Goal: Task Accomplishment & Management: Manage account settings

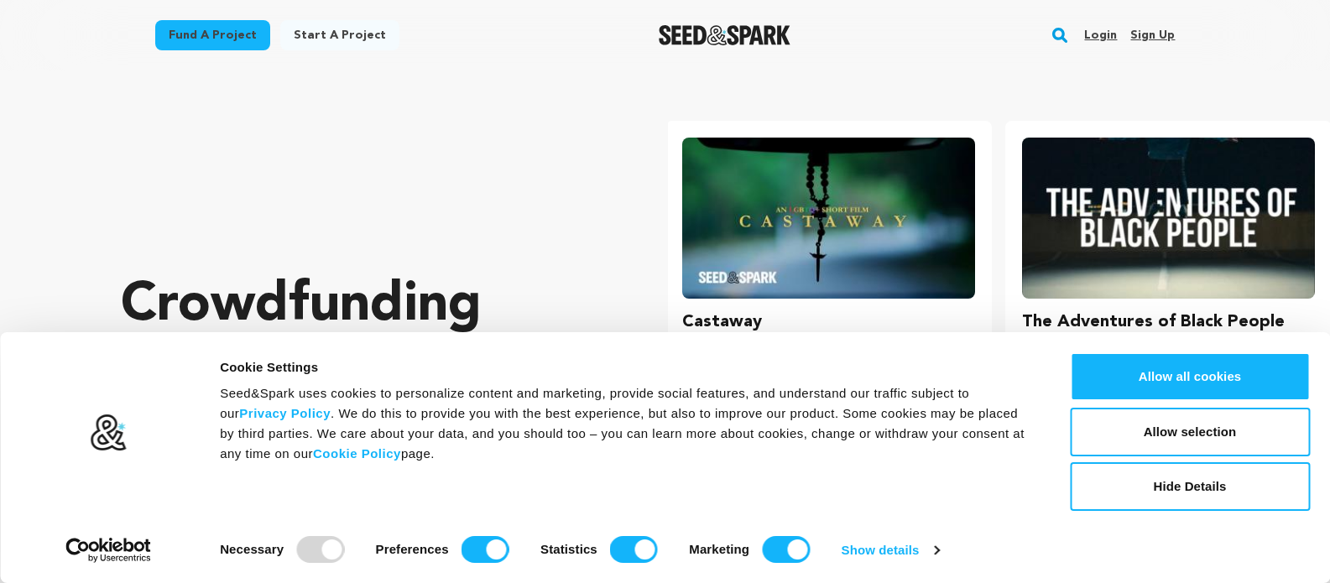
scroll to position [0, 353]
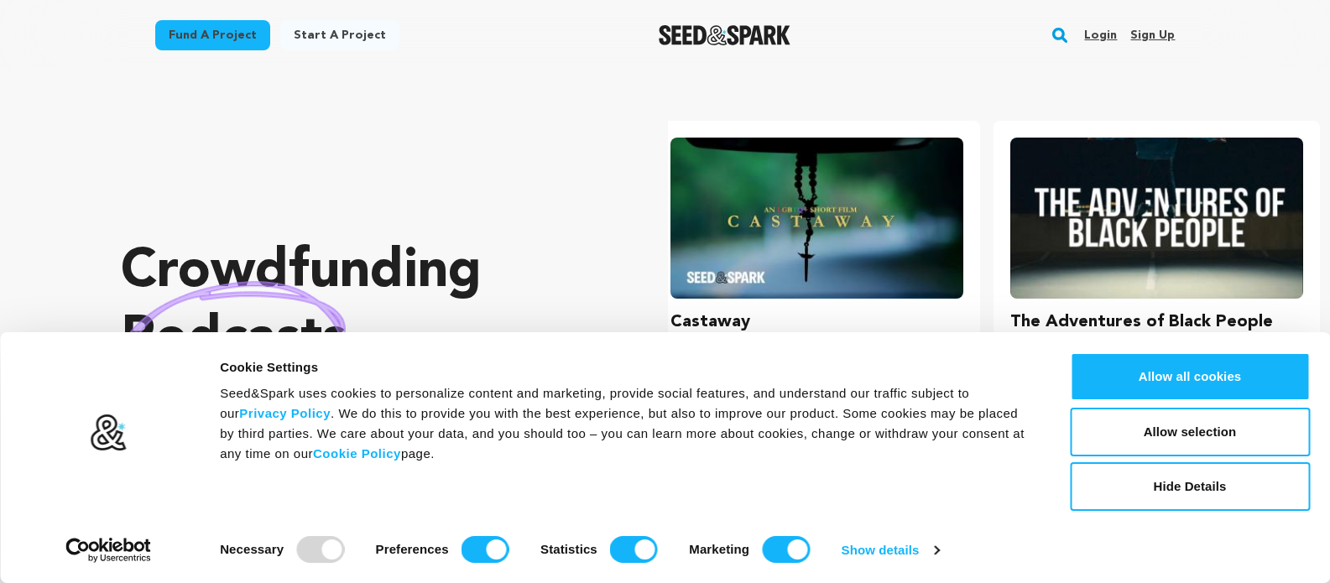
click at [1154, 34] on link "Sign up" at bounding box center [1152, 35] width 44 height 27
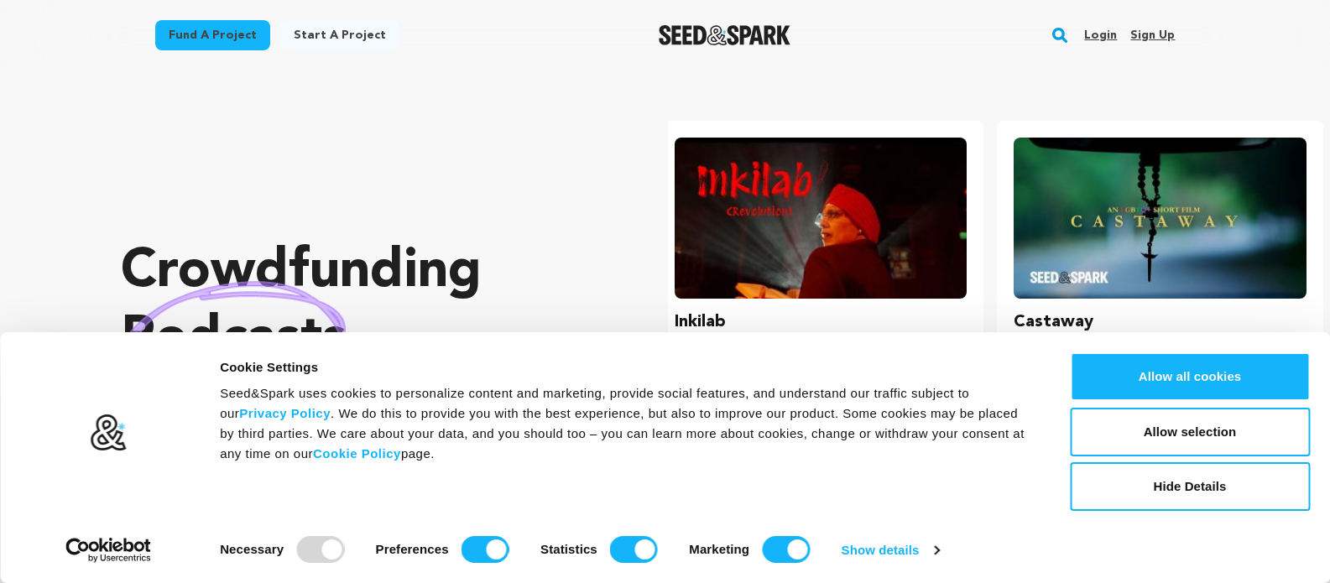
scroll to position [0, 0]
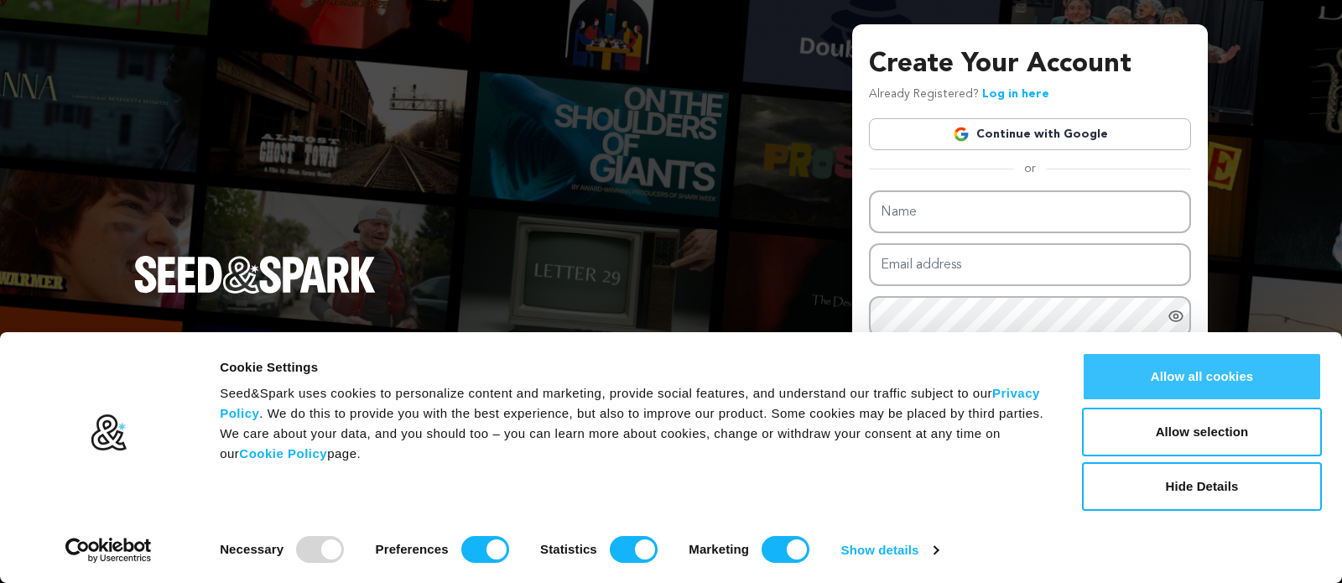
click at [1201, 372] on button "Allow all cookies" at bounding box center [1202, 376] width 240 height 49
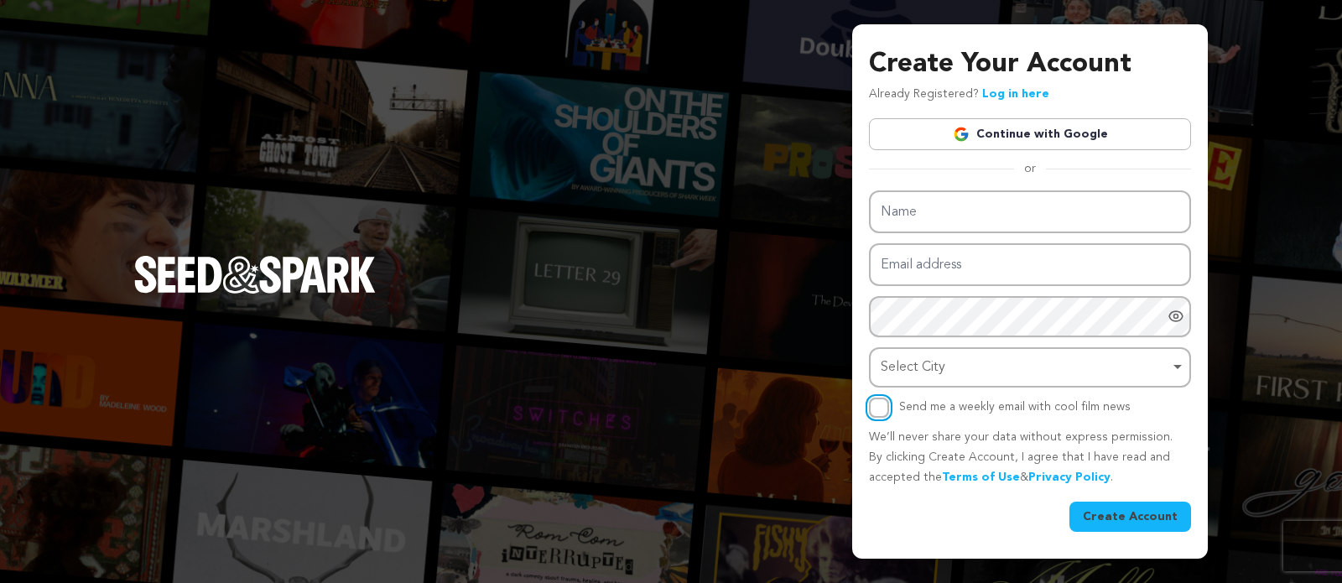
click at [881, 402] on input "Send me a weekly email with cool film news" at bounding box center [879, 408] width 20 height 20
checkbox input "true"
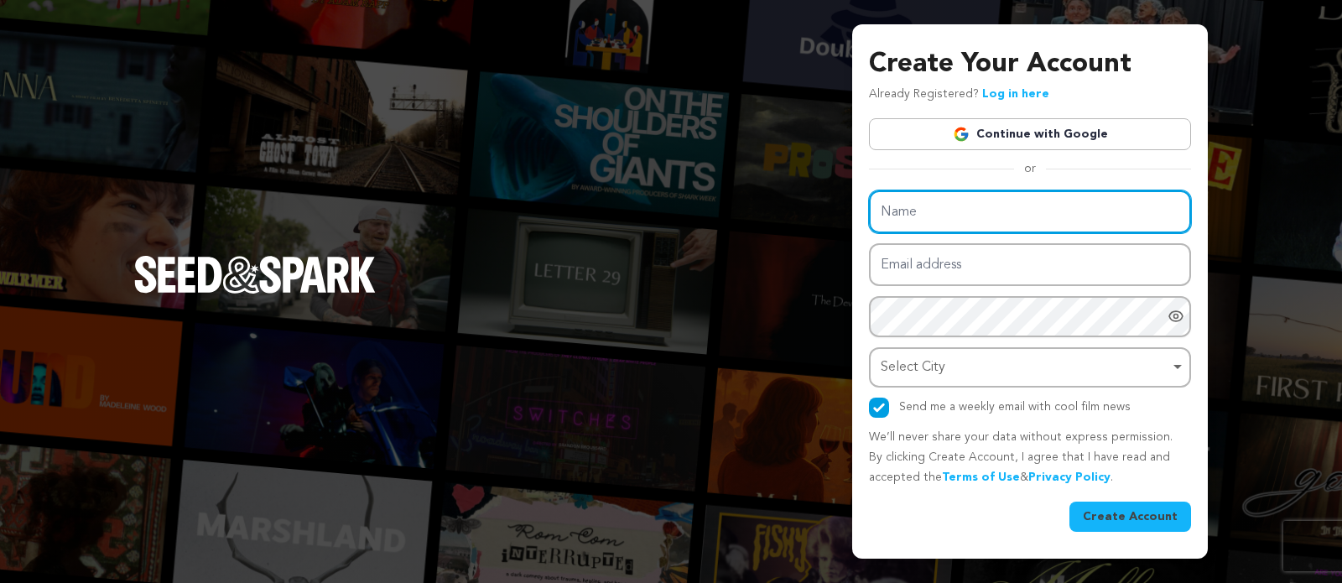
click at [914, 217] on input "Name" at bounding box center [1030, 211] width 322 height 43
click at [975, 208] on input "Name" at bounding box center [1030, 211] width 322 height 43
paste input "Valiant Technosoft"
type input "Valiant Technosoft"
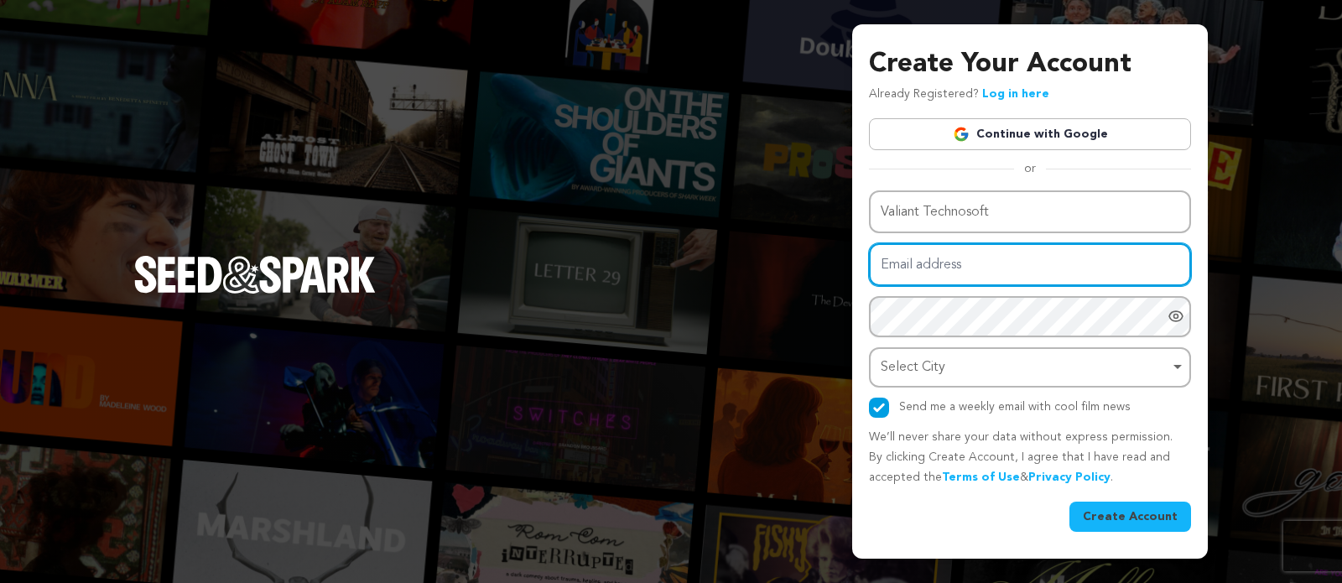
paste input "seo.valianttechnosoft@gmail.com"
type input "seo.valianttechnosoft@gmail.com"
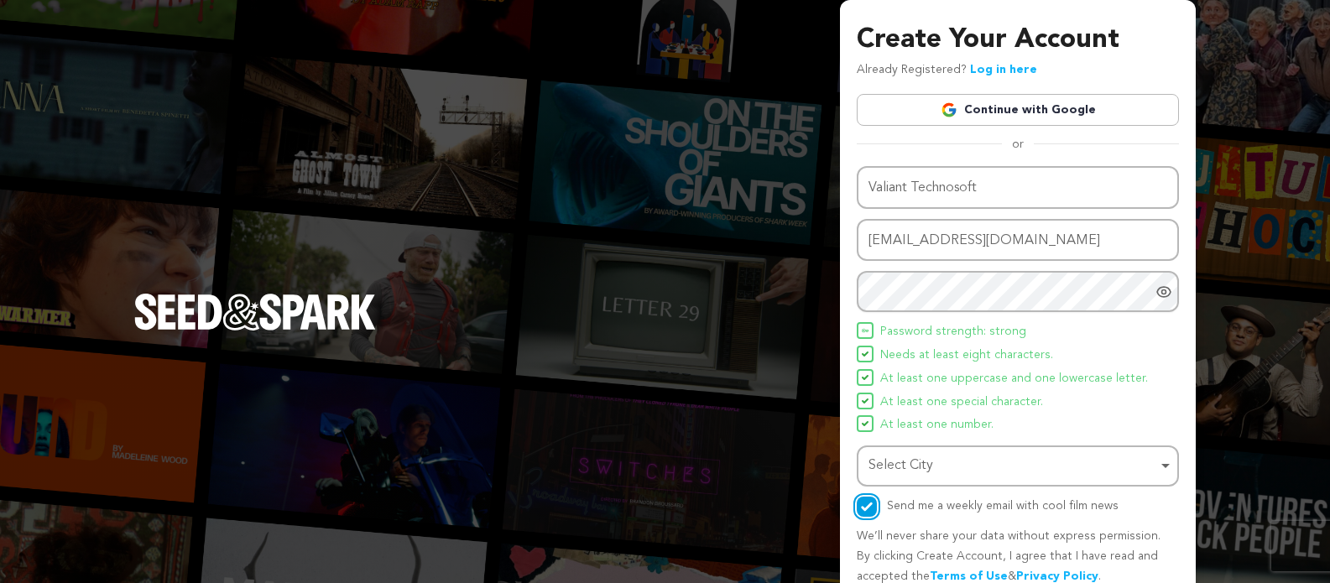
click at [983, 458] on div "Select City Remove item" at bounding box center [1012, 466] width 289 height 24
click at [969, 513] on input "Select City" at bounding box center [1017, 514] width 319 height 38
click at [925, 473] on div "Select City Remove item" at bounding box center [1012, 466] width 289 height 24
paste input "Ahmedabad"
type input "Ahmedabad"
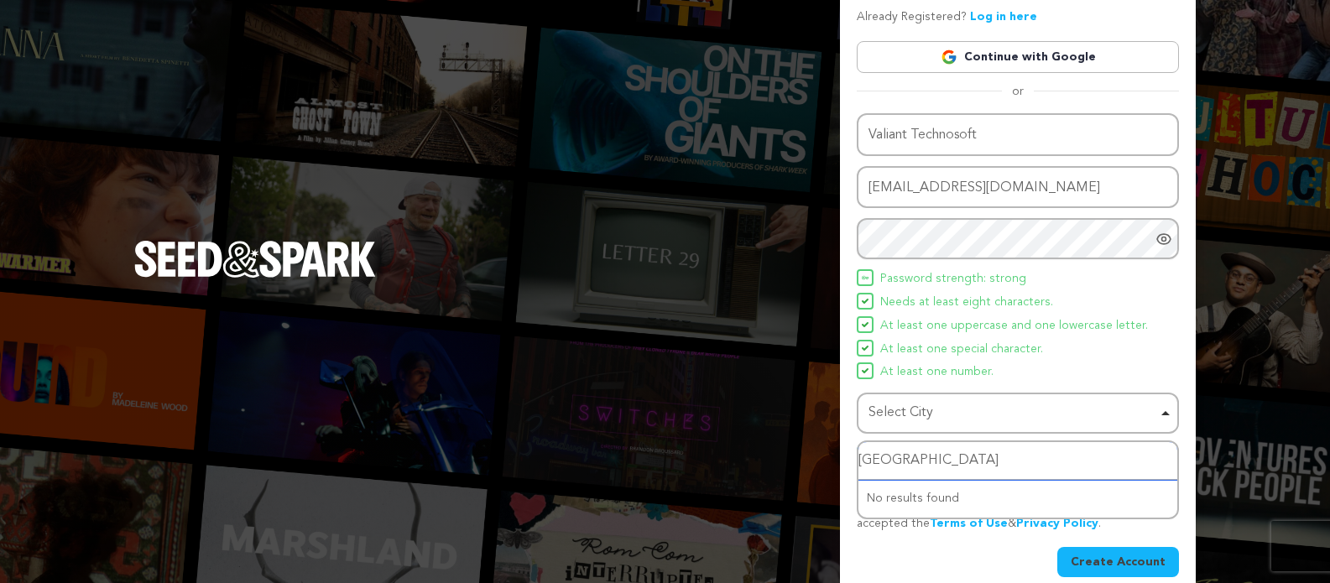
scroll to position [74, 0]
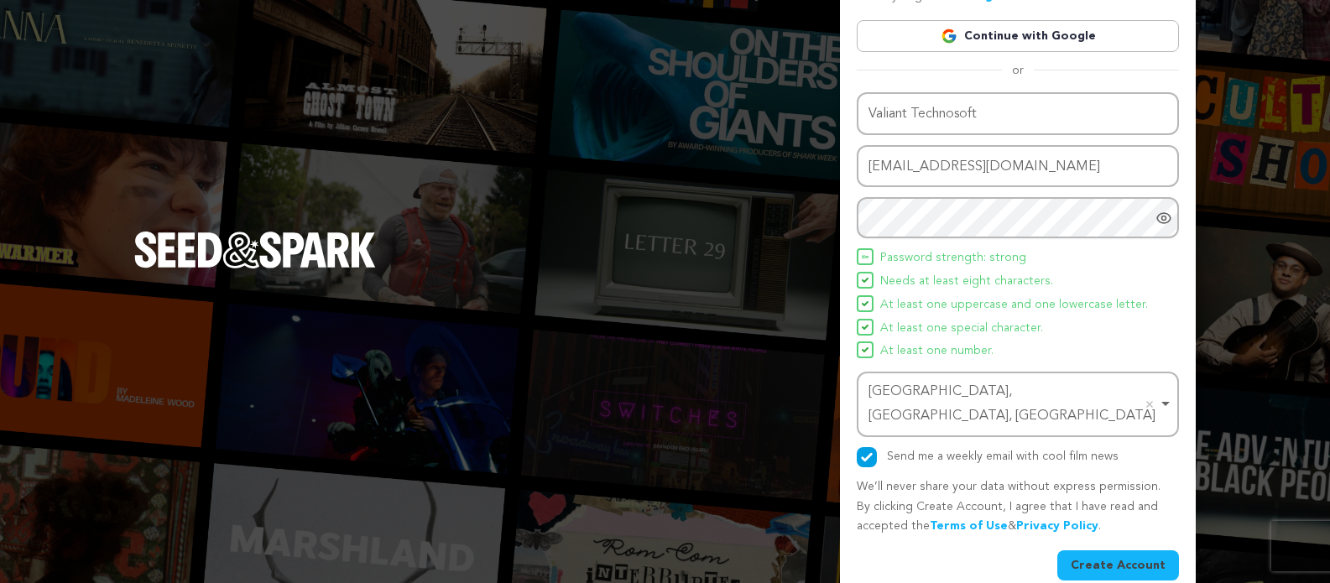
click at [1106, 550] on button "Create Account" at bounding box center [1118, 565] width 122 height 30
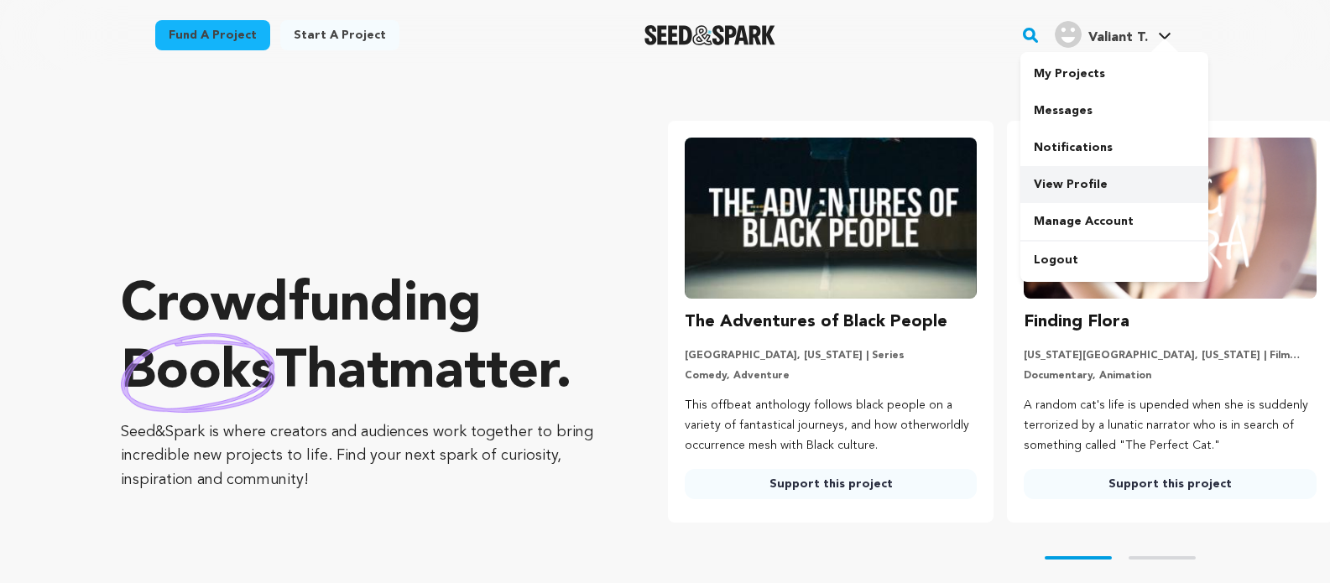
click at [1092, 188] on link "View Profile" at bounding box center [1114, 184] width 188 height 37
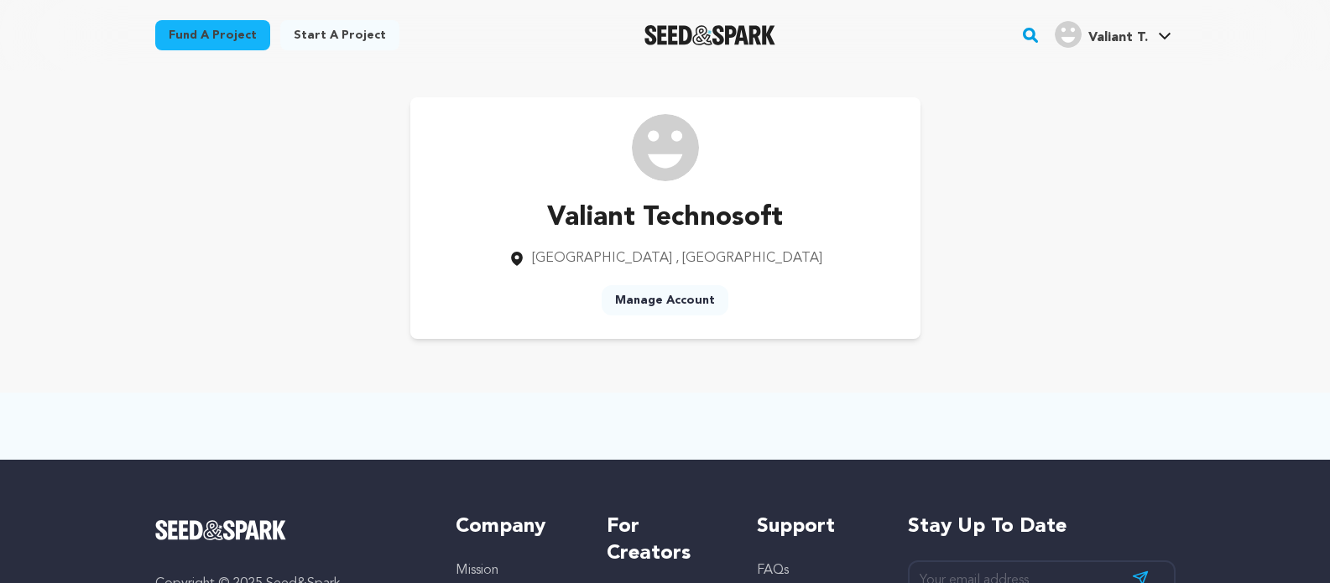
click at [693, 298] on link "Manage Account" at bounding box center [665, 300] width 127 height 30
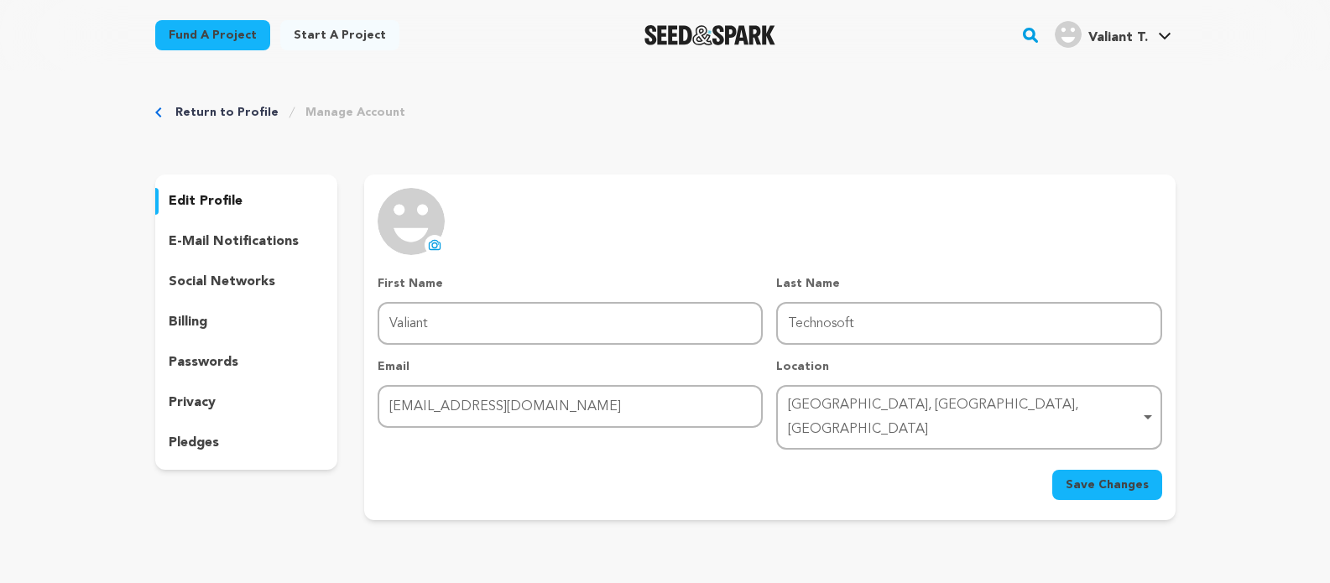
click at [429, 239] on icon at bounding box center [434, 244] width 13 height 13
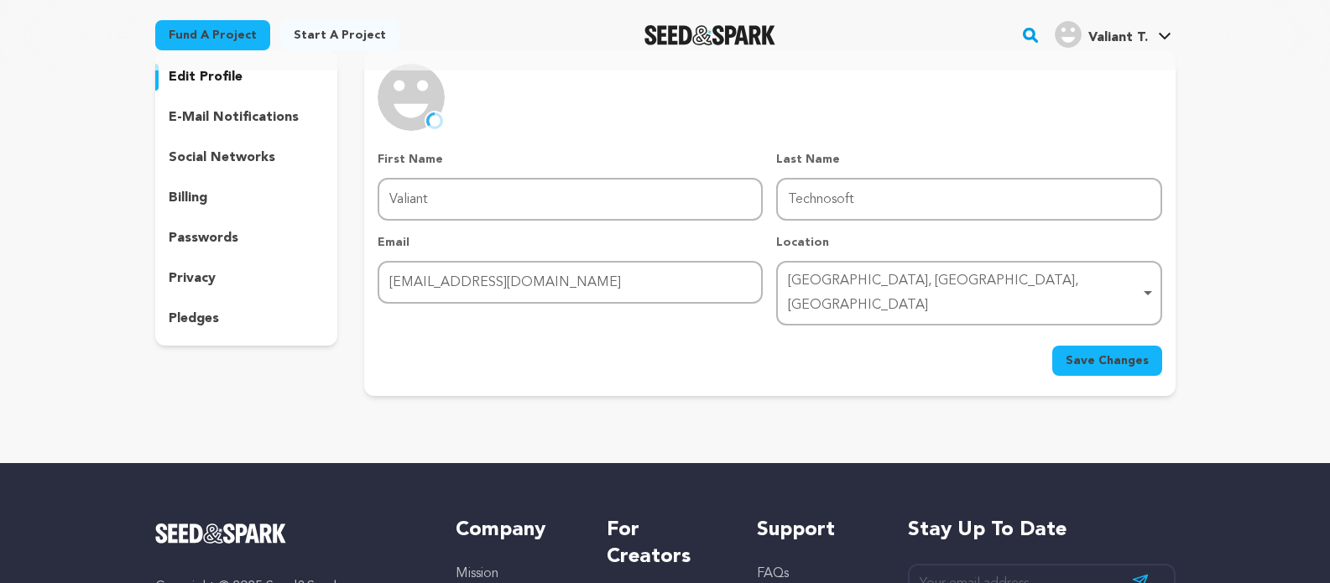
scroll to position [101, 0]
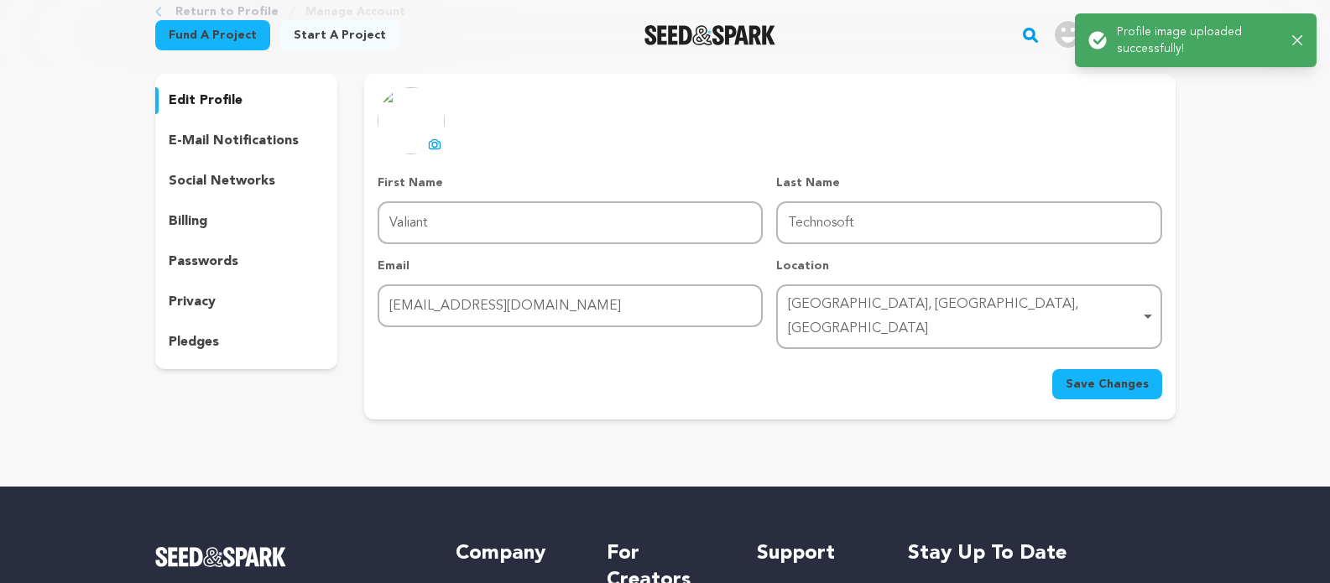
click at [1080, 376] on span "Save Changes" at bounding box center [1106, 384] width 83 height 17
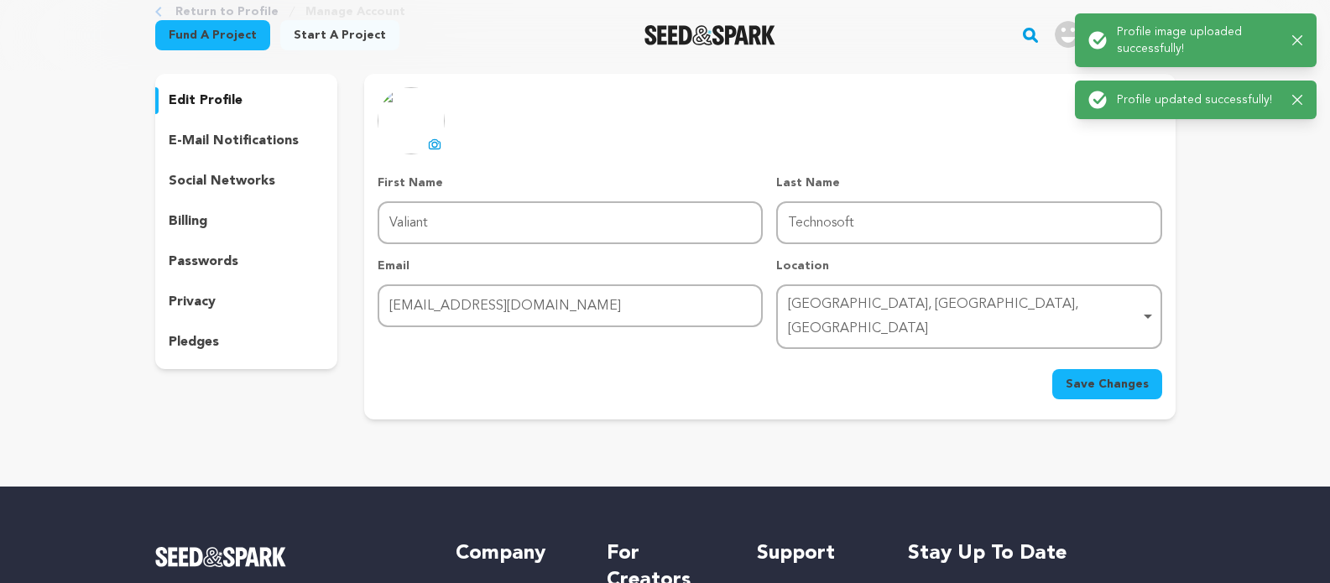
scroll to position [0, 0]
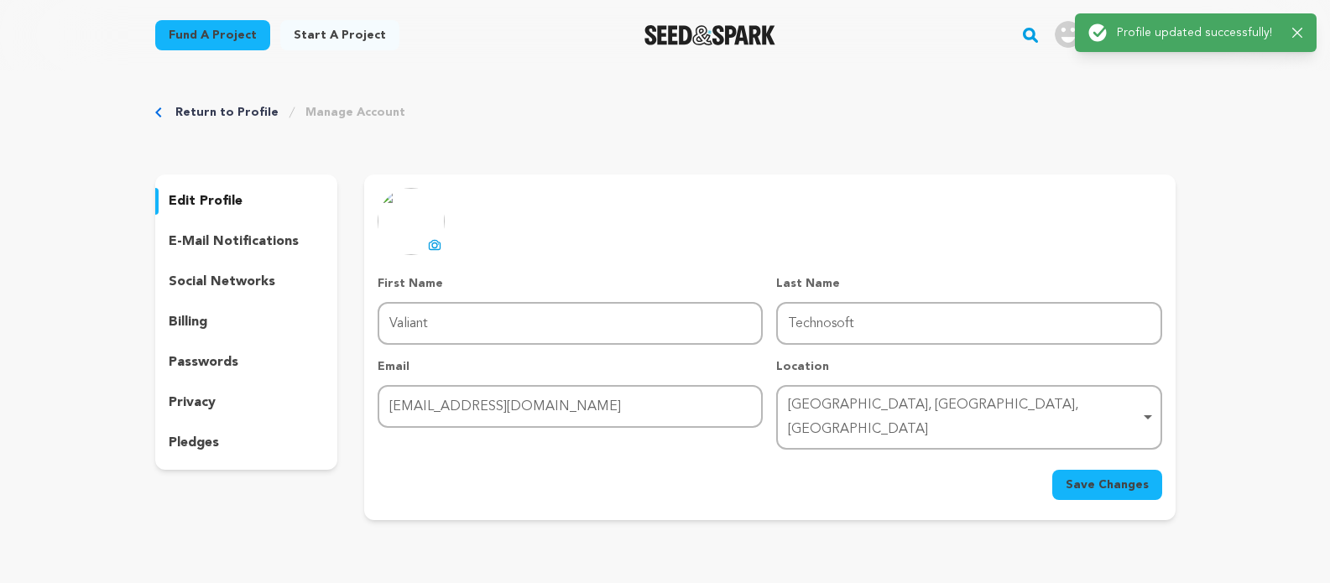
click at [202, 203] on p "edit profile" at bounding box center [206, 201] width 74 height 20
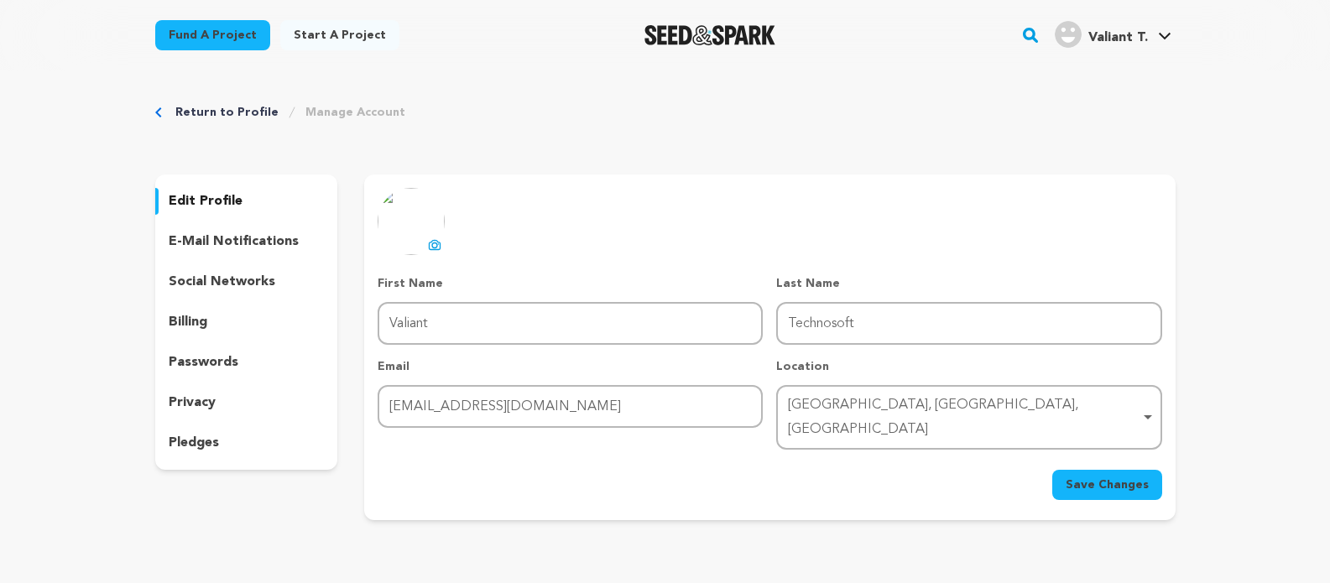
click at [207, 273] on p "social networks" at bounding box center [222, 282] width 107 height 20
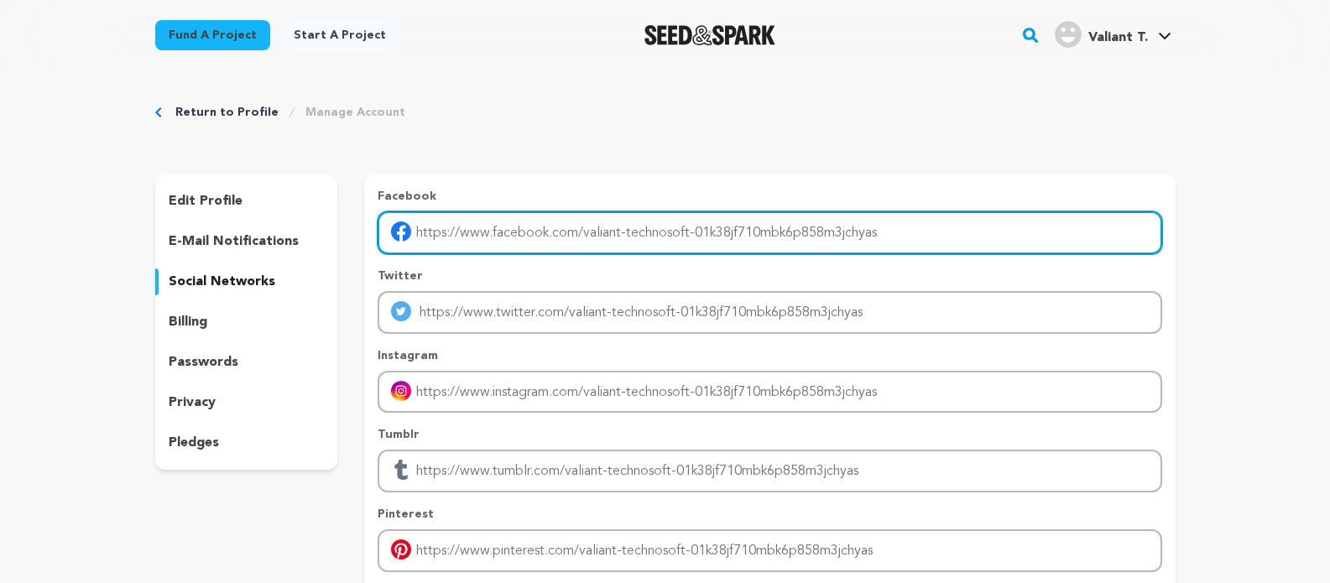
click at [521, 245] on input "Enter facebook profile link" at bounding box center [770, 232] width 784 height 43
paste input "[URL][DOMAIN_NAME]"
type input "[URL][DOMAIN_NAME]"
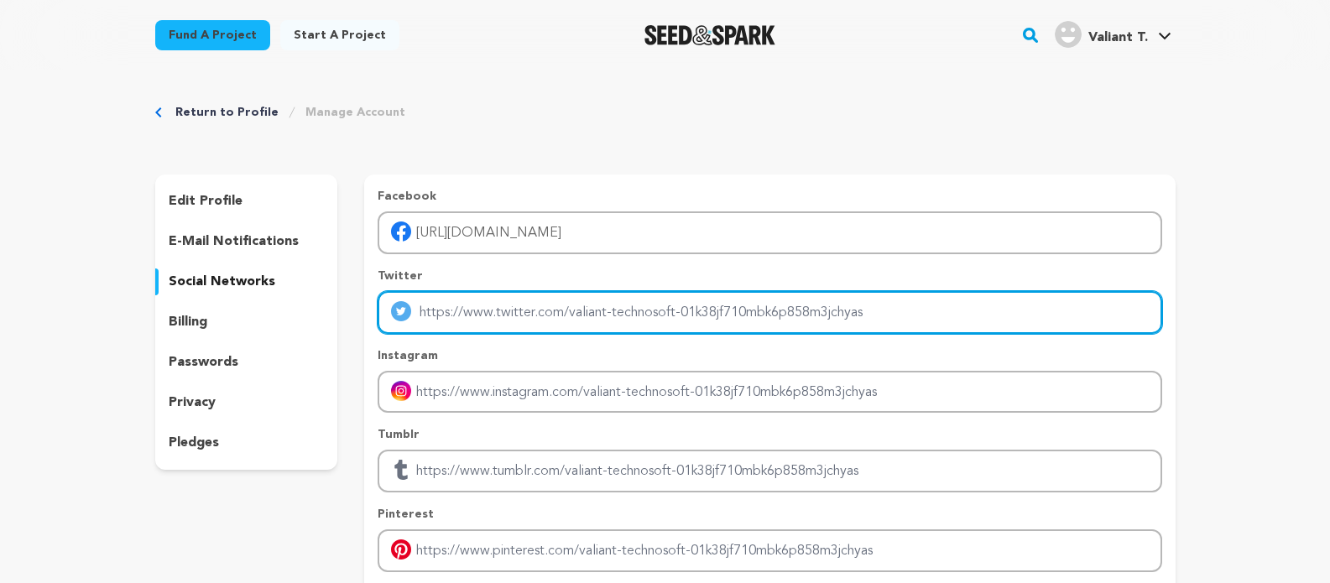
paste input "https://twitter.com/ValiantTechnoSf"
type input "https://twitter.com/ValiantTechnoSf"
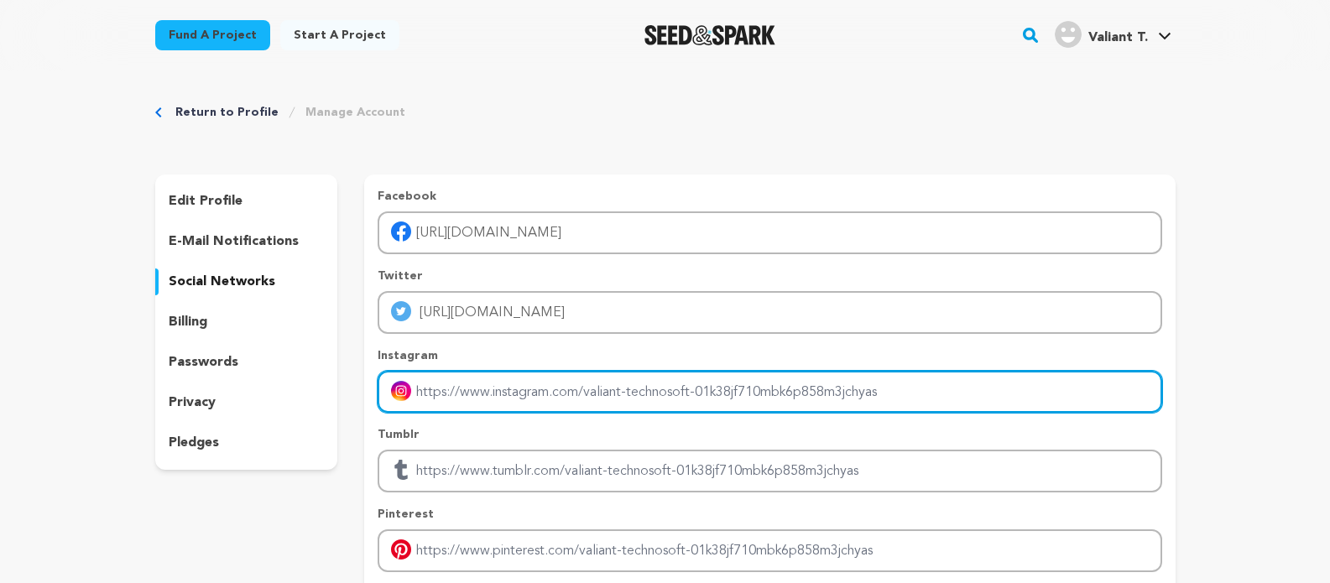
paste input "https://www.linkedin.com/company/valianttechnosoft/"
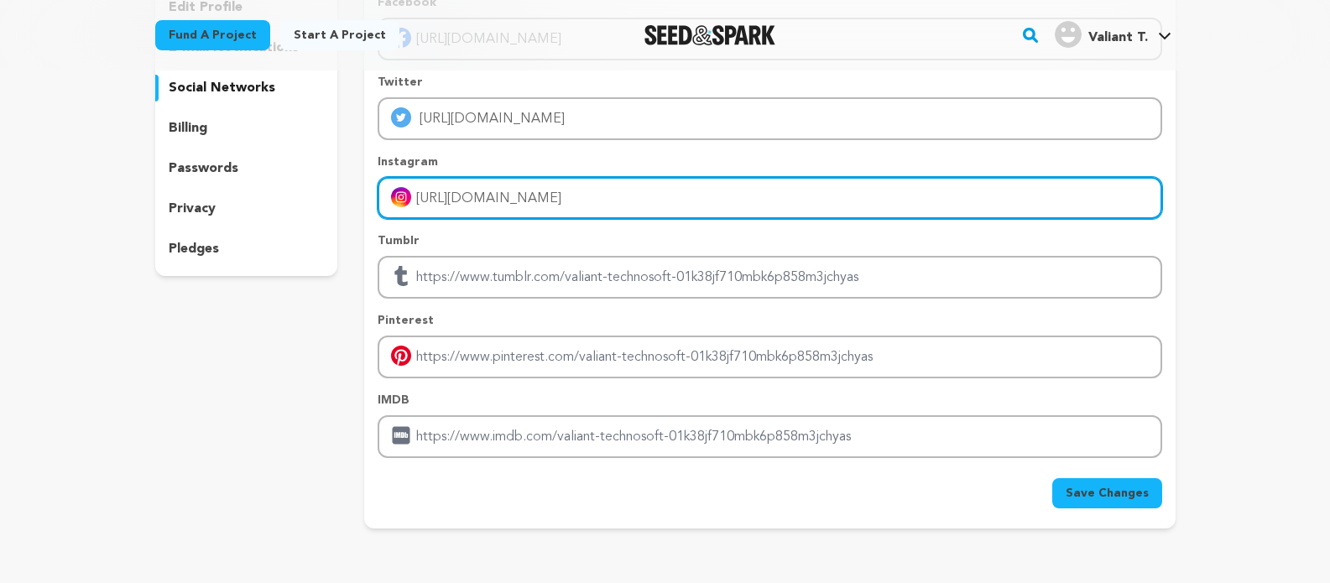
scroll to position [302, 0]
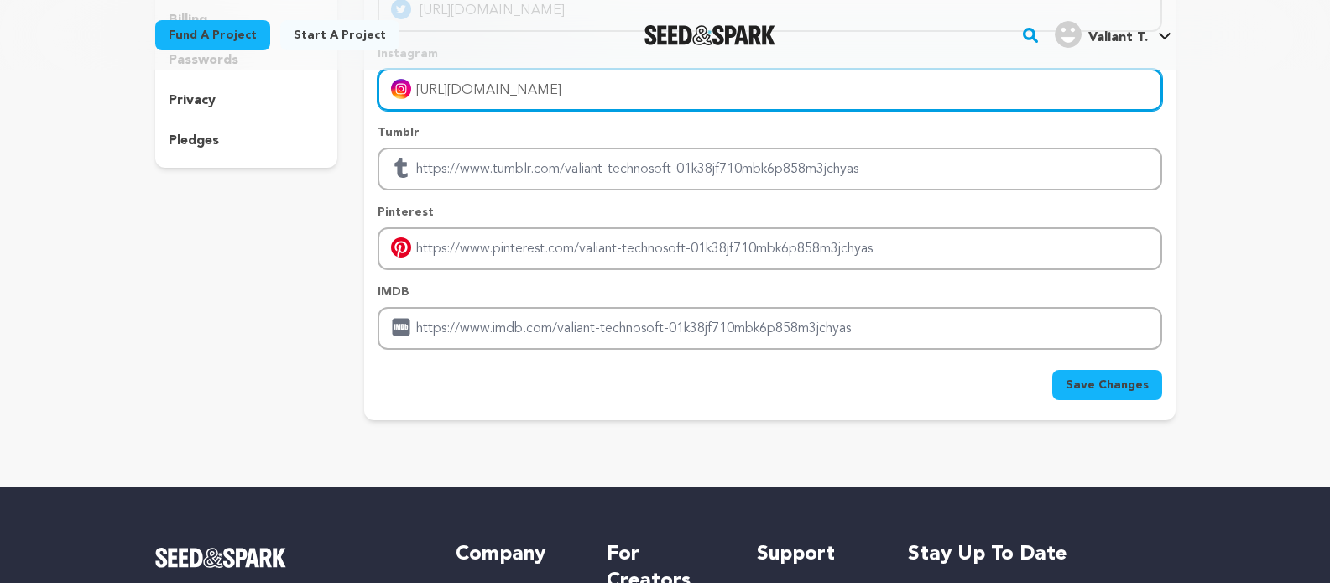
type input "https://www.linkedin.com/company/valianttechnosoft/"
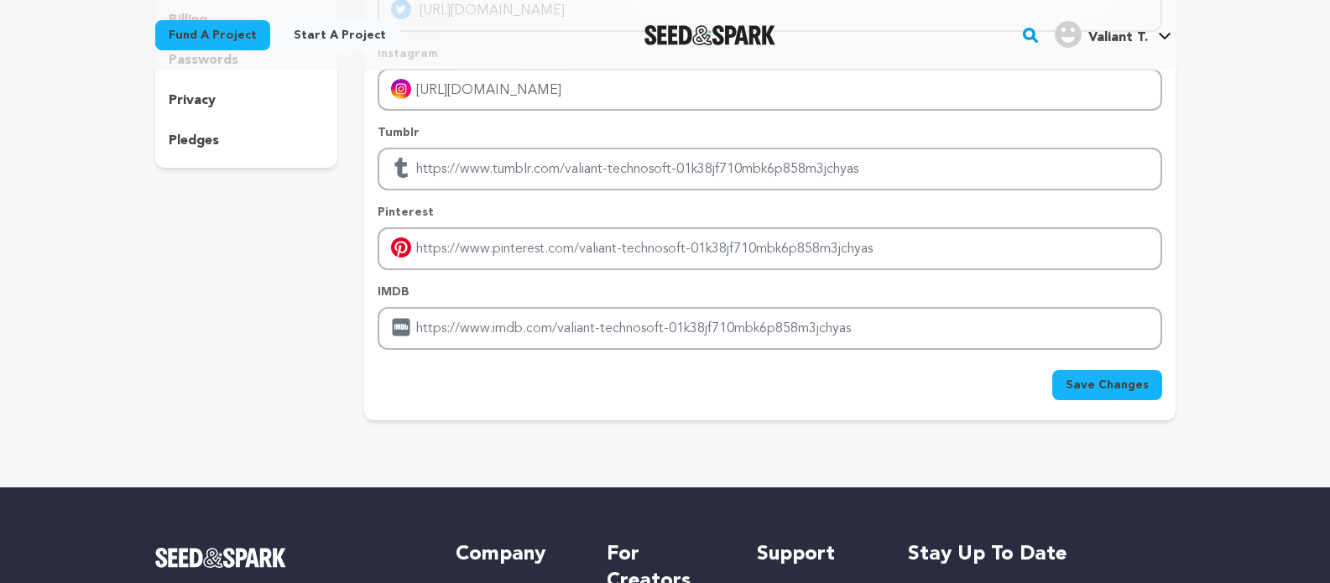
click at [1115, 378] on span "Save Changes" at bounding box center [1106, 385] width 83 height 17
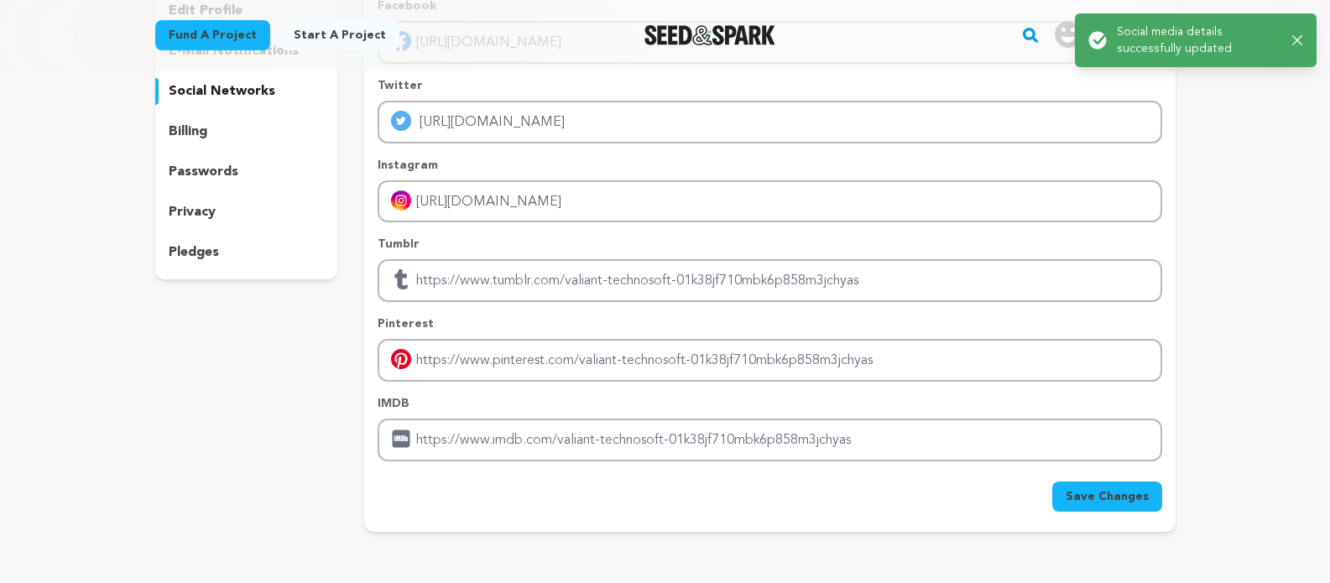
scroll to position [0, 0]
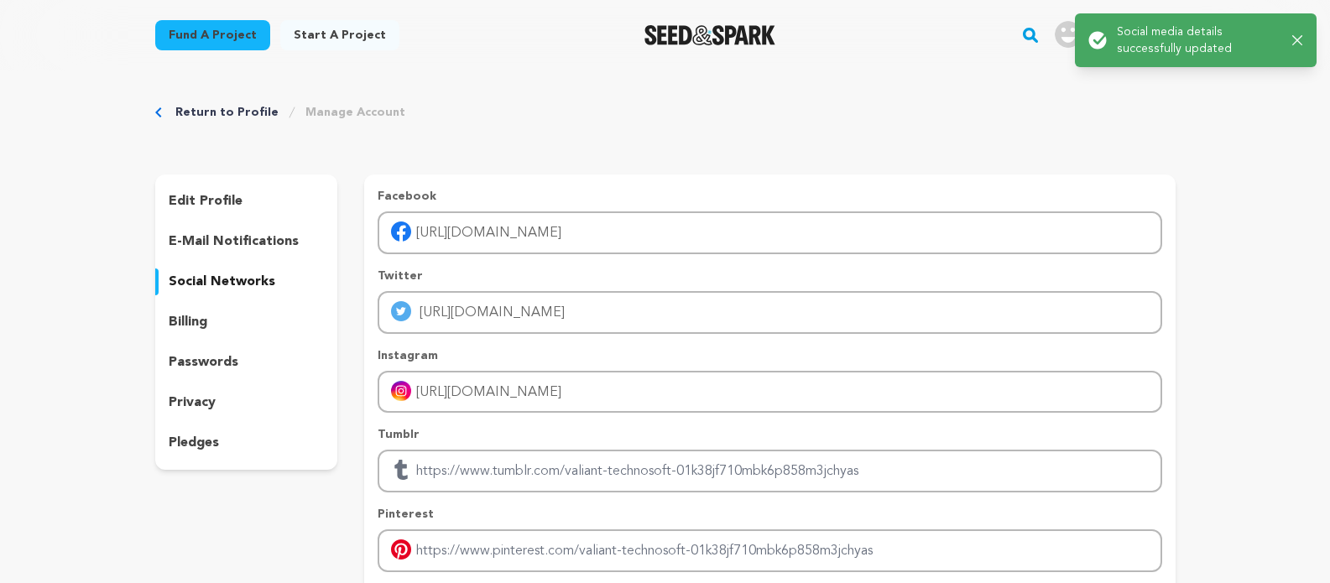
click at [195, 320] on p "billing" at bounding box center [188, 322] width 39 height 20
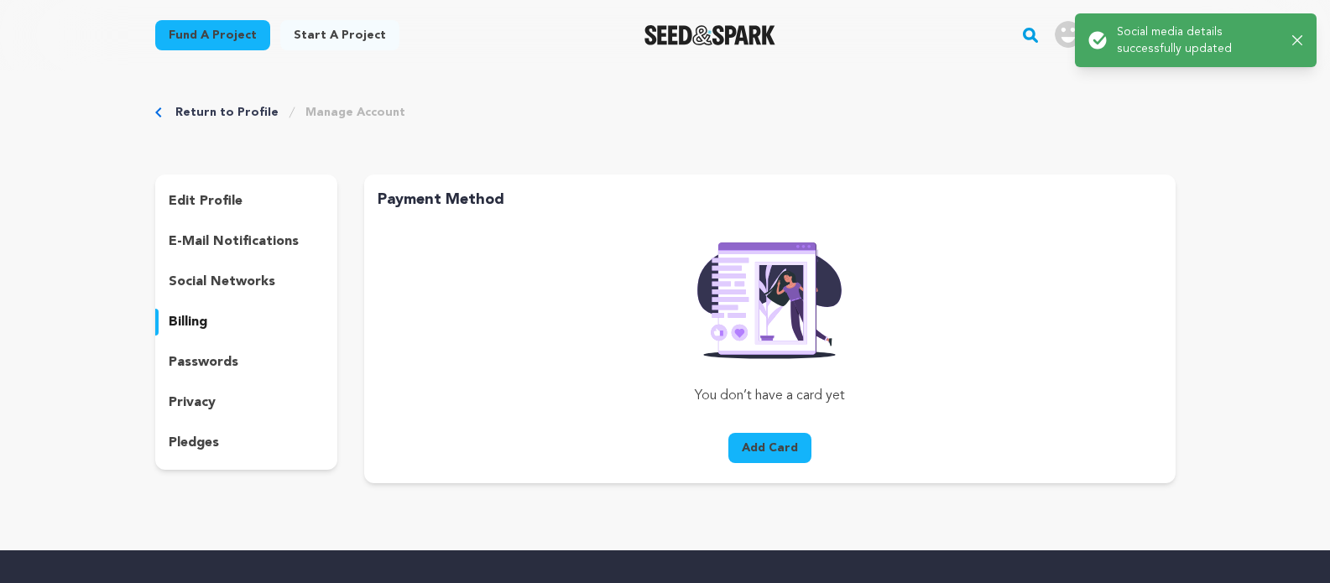
click at [211, 435] on p "pledges" at bounding box center [194, 443] width 50 height 20
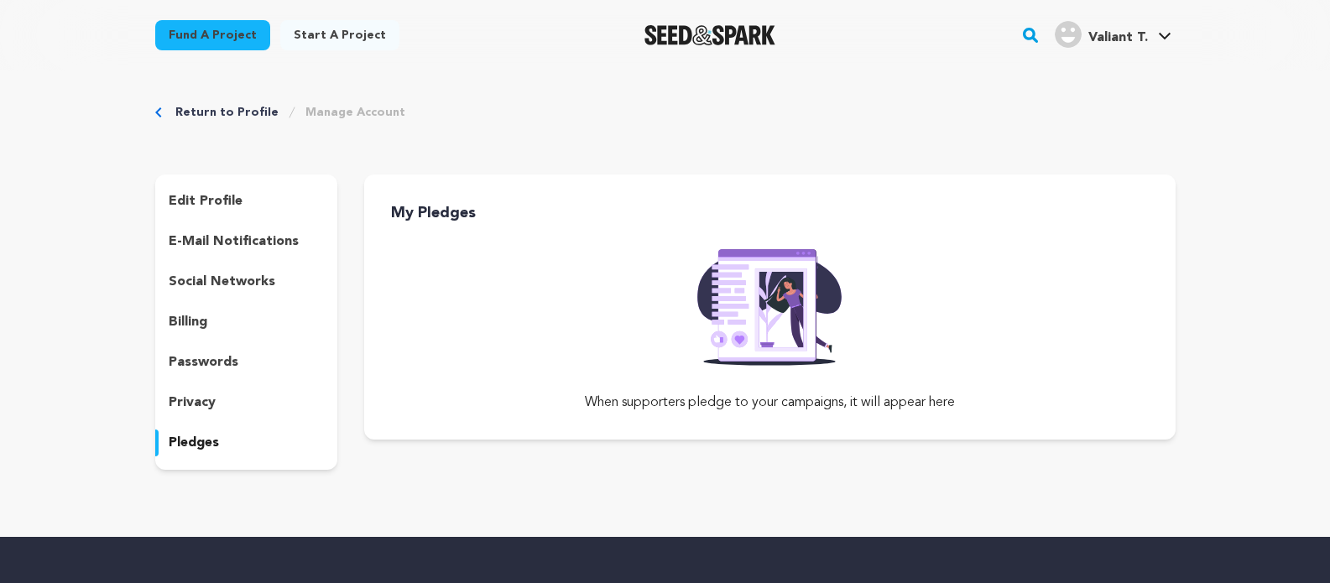
click at [212, 202] on p "edit profile" at bounding box center [206, 201] width 74 height 20
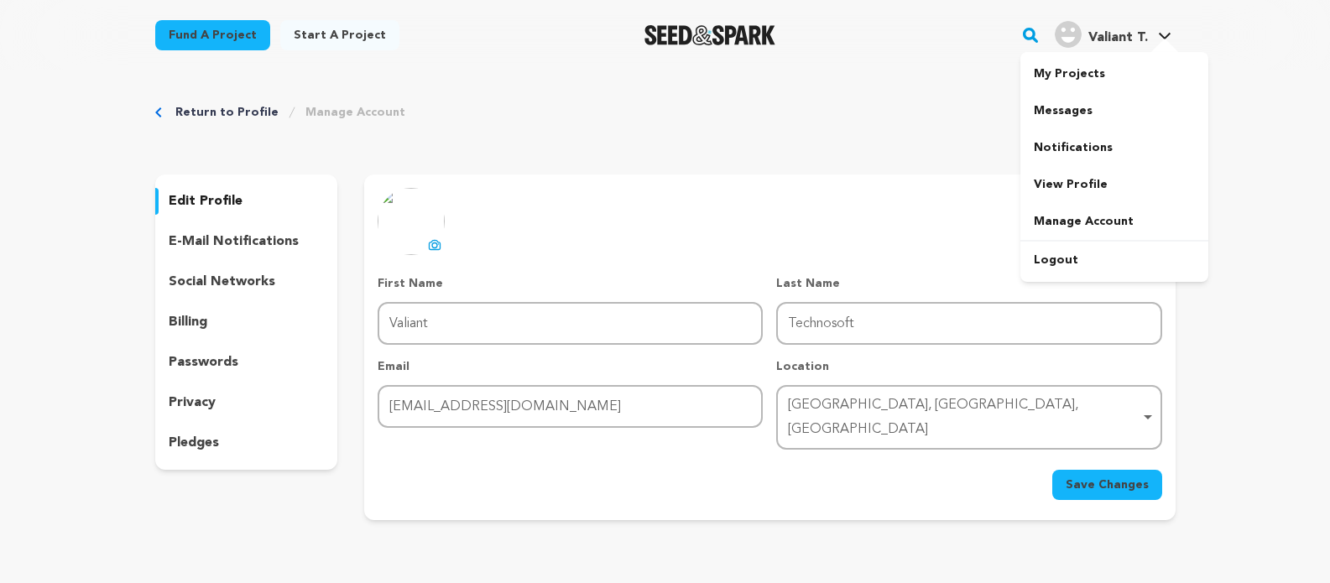
click at [1157, 40] on div at bounding box center [1165, 47] width 34 height 17
click at [1069, 178] on link "View Profile" at bounding box center [1114, 184] width 188 height 37
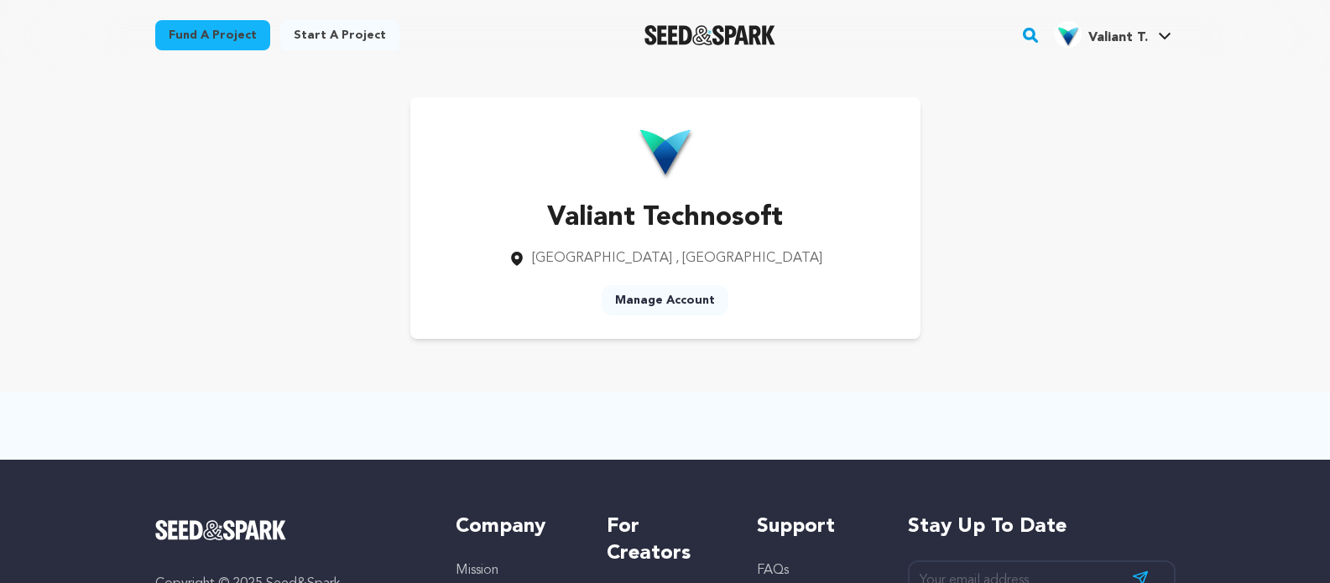
click at [300, 36] on link "Start a project" at bounding box center [339, 35] width 119 height 30
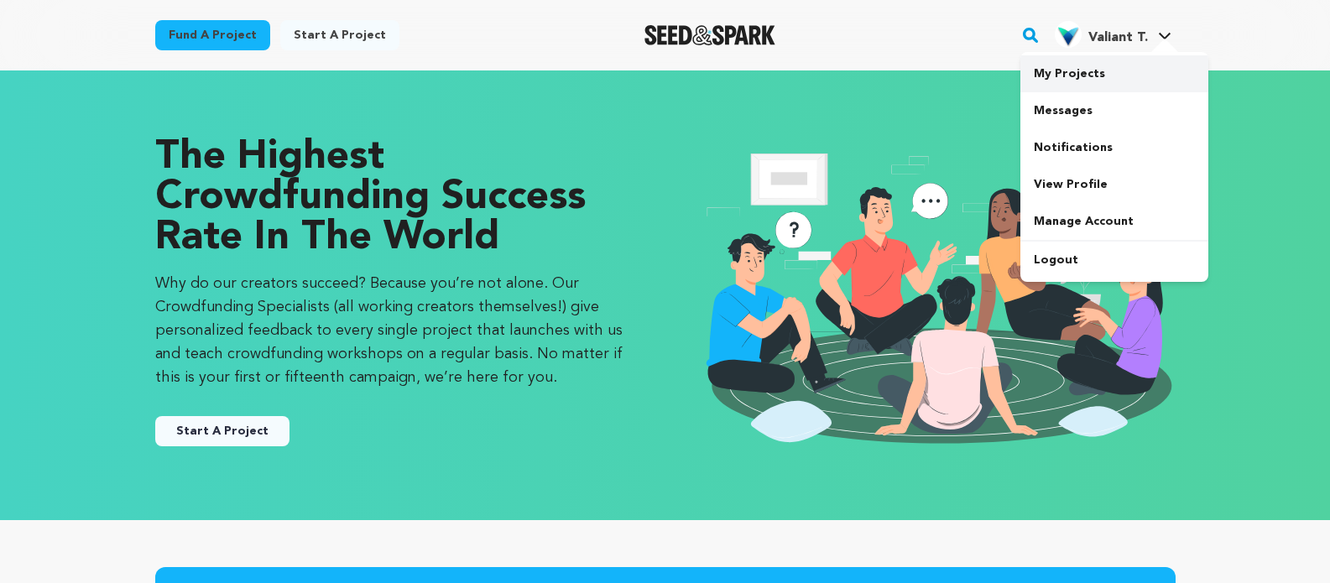
click at [1089, 77] on link "My Projects" at bounding box center [1114, 73] width 188 height 37
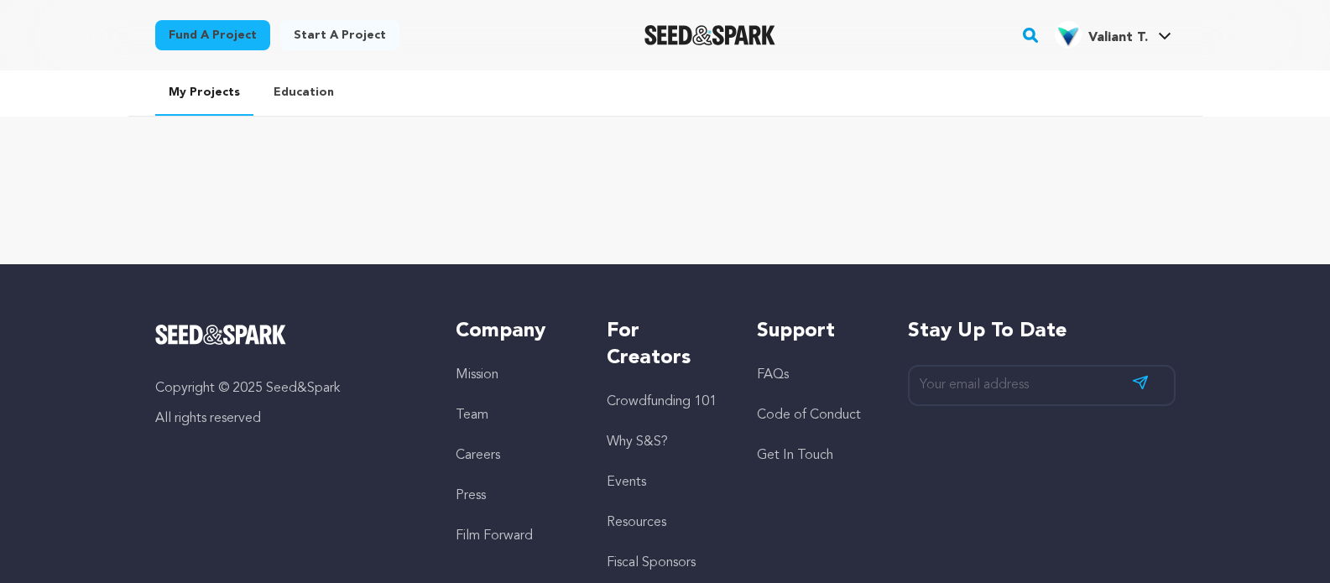
click at [307, 100] on link "Education" at bounding box center [303, 92] width 87 height 44
